Goal: Check status: Check status

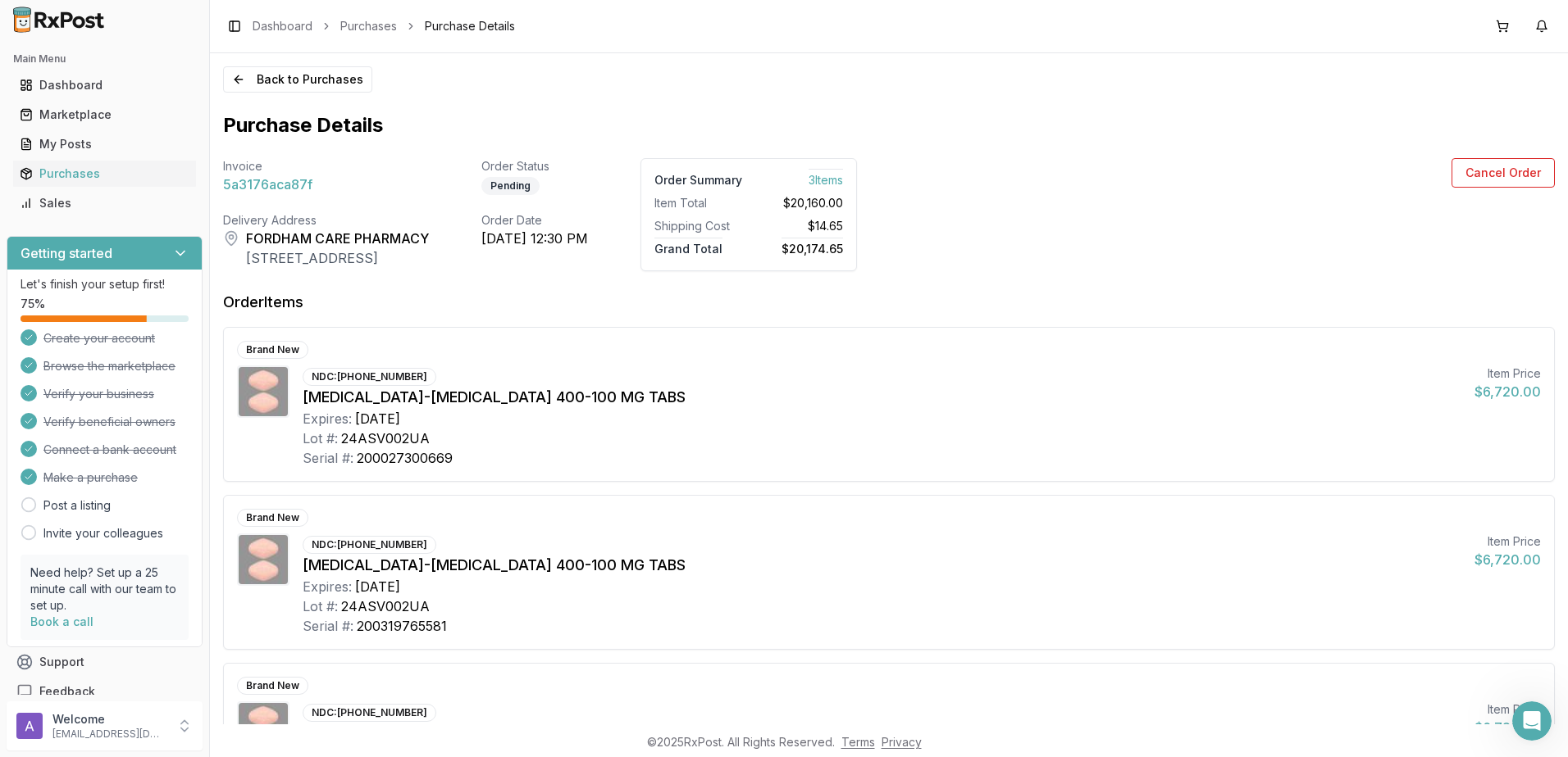
scroll to position [18, 0]
click at [305, 82] on button "Back to Purchases" at bounding box center [297, 79] width 149 height 26
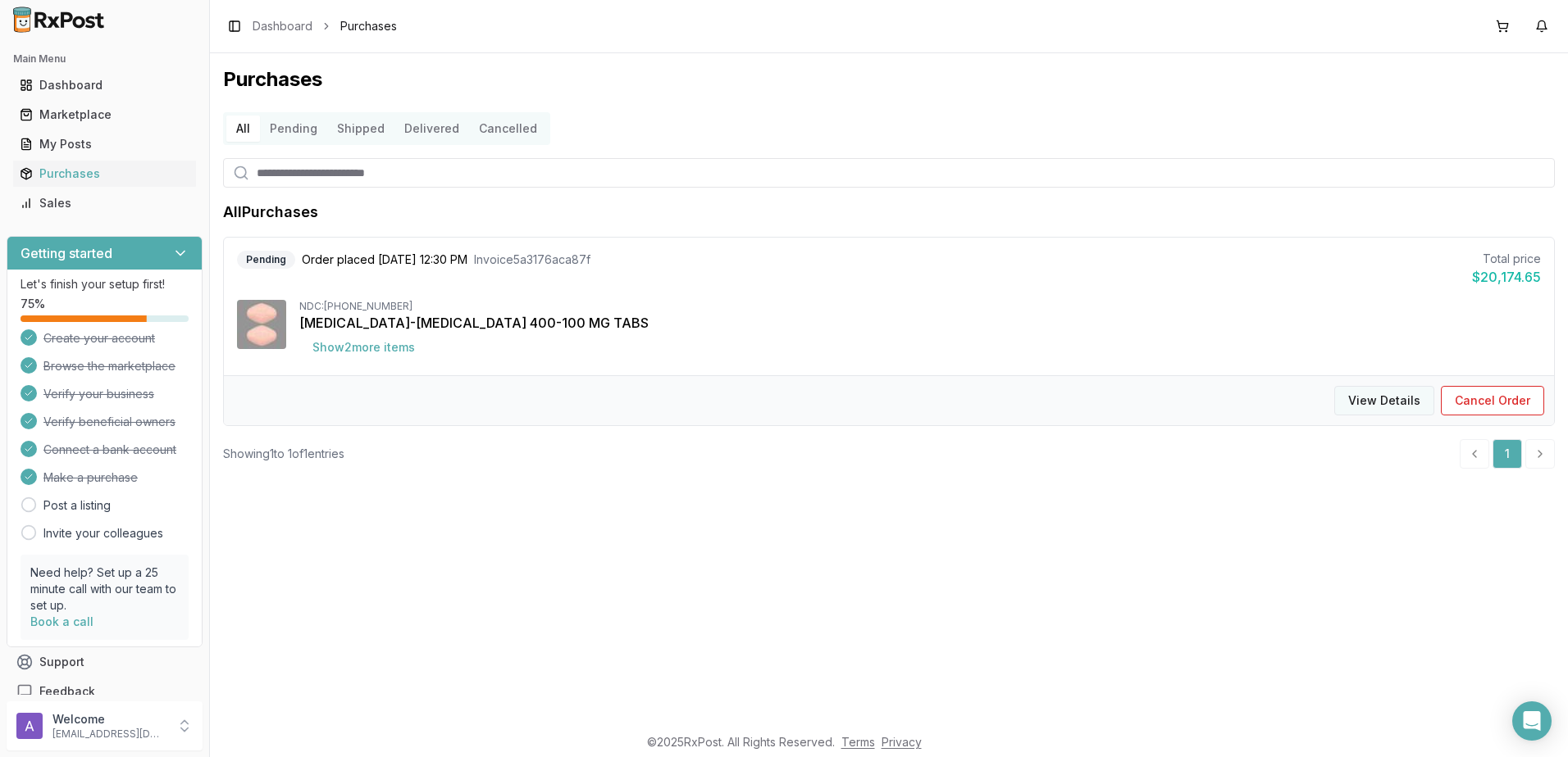
click at [1384, 405] on button "View Details" at bounding box center [1384, 401] width 100 height 30
